Goal: Download file/media

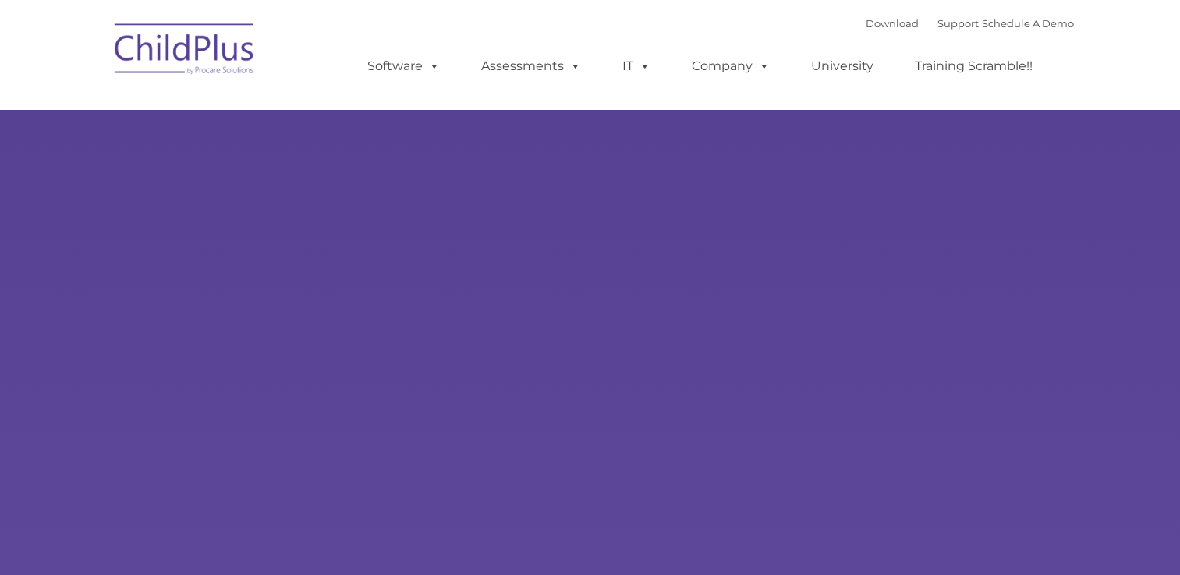
type input ""
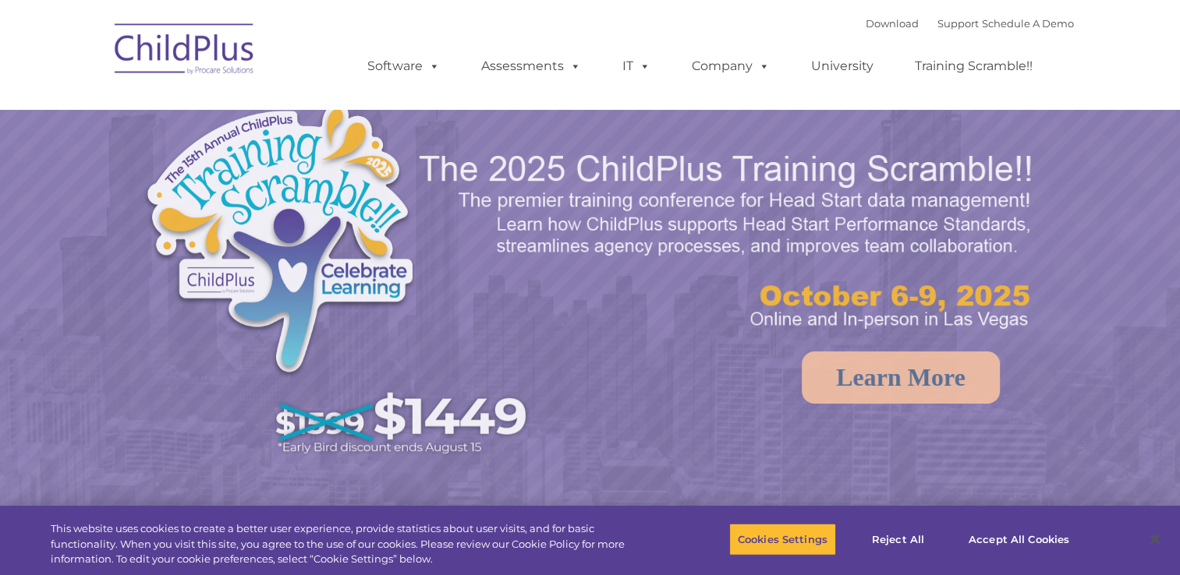
select select "MEDIUM"
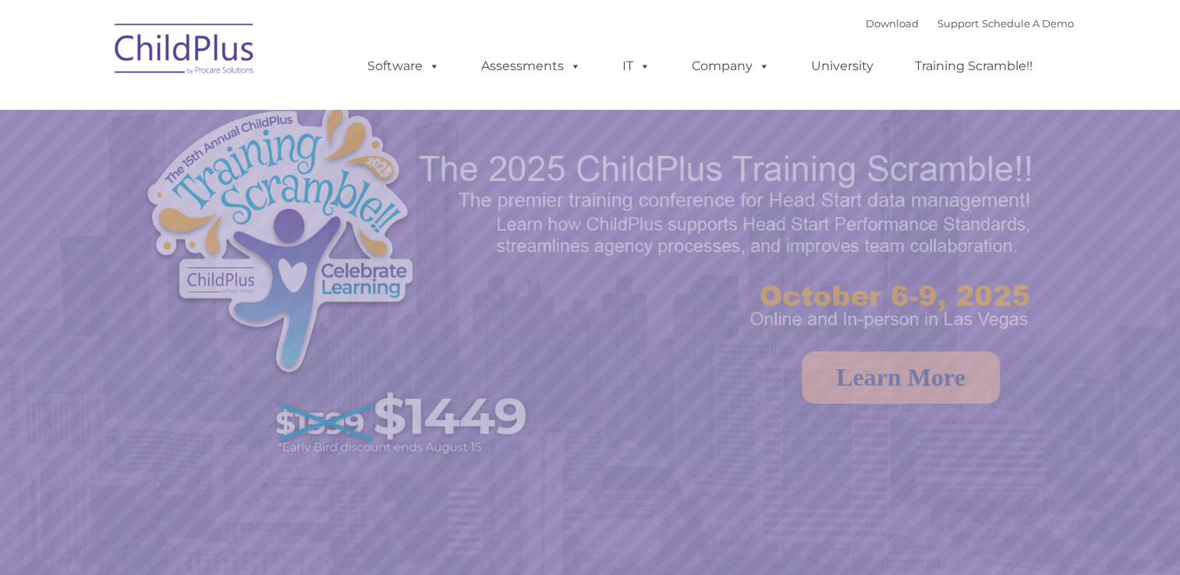
select select "MEDIUM"
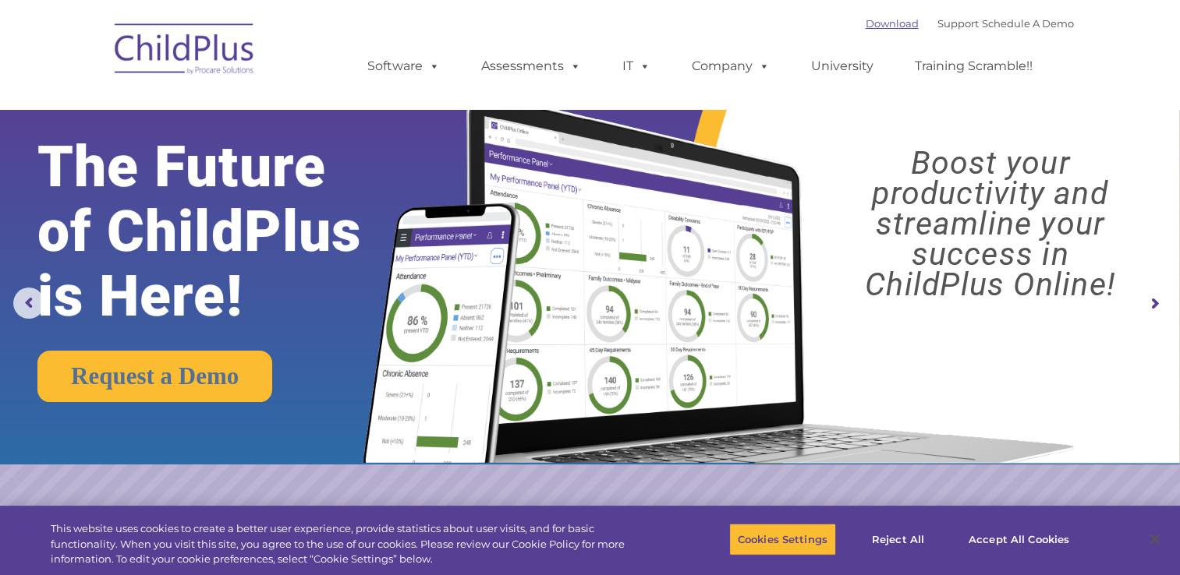
click at [883, 28] on link "Download" at bounding box center [892, 23] width 53 height 12
